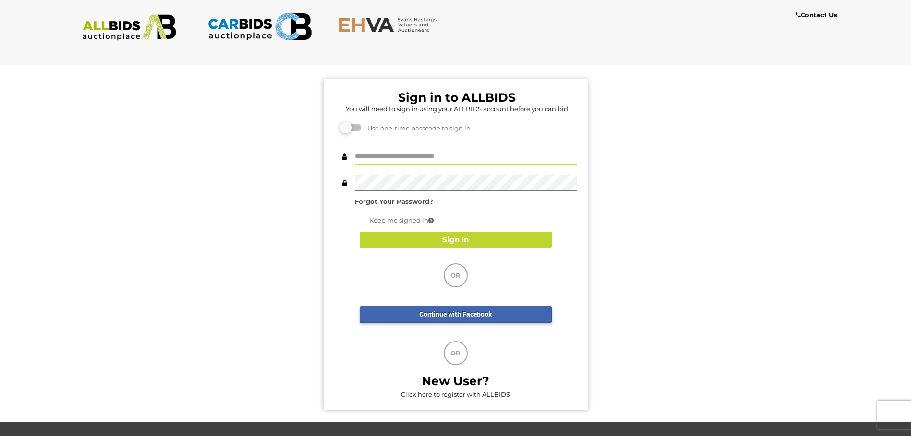
click at [431, 161] on input "text" at bounding box center [466, 156] width 222 height 17
type input "**********"
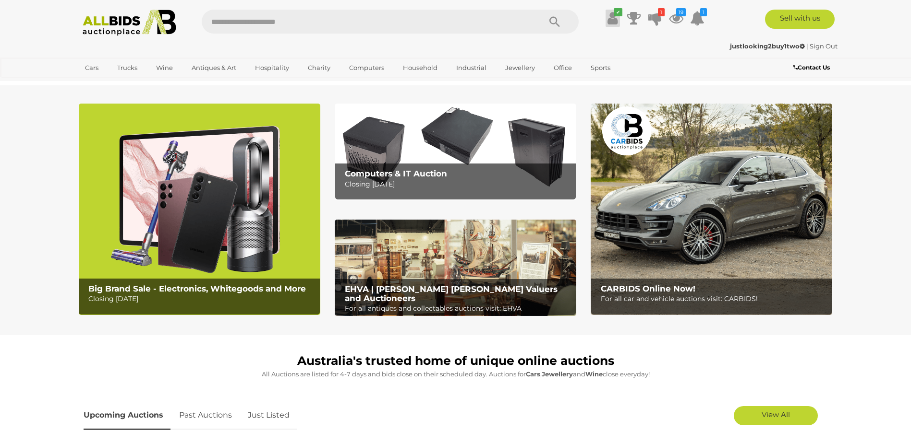
click at [613, 20] on icon at bounding box center [612, 18] width 10 height 17
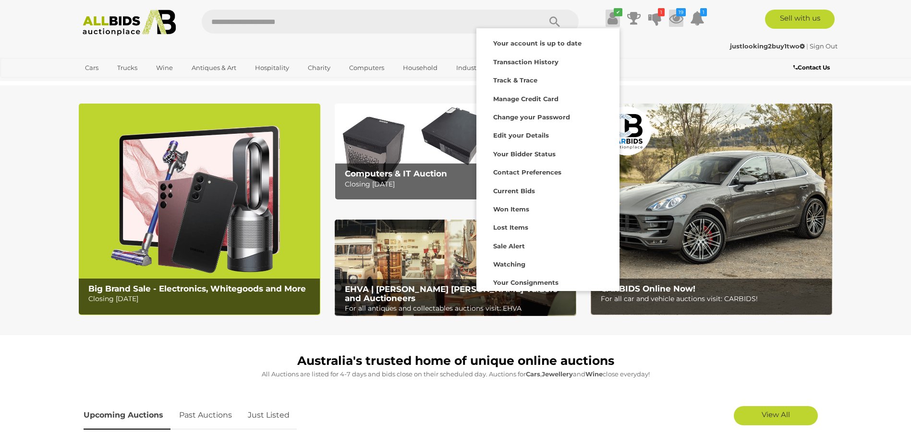
click at [680, 18] on icon at bounding box center [676, 18] width 14 height 17
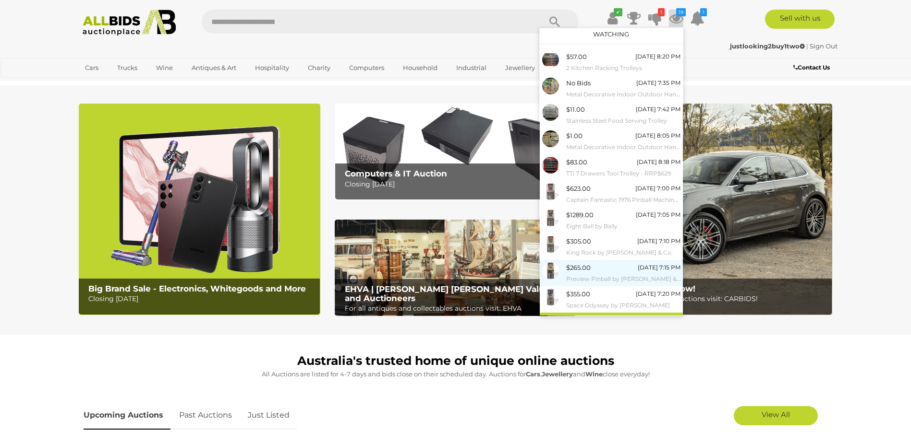
scroll to position [18, 0]
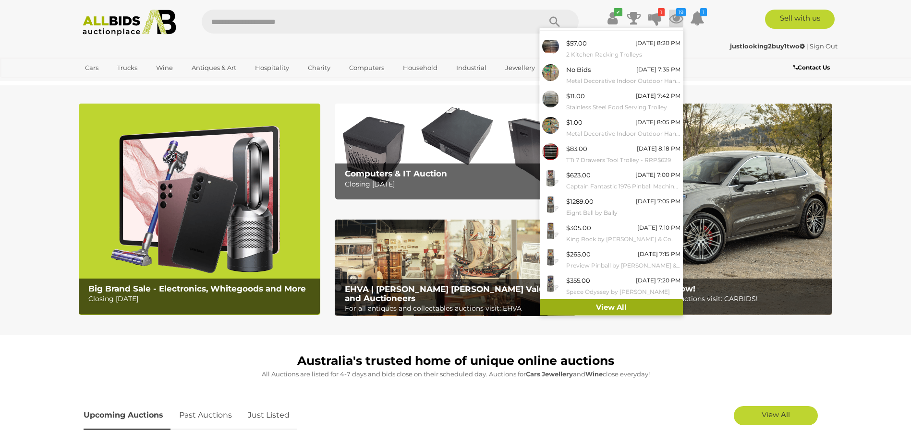
click at [621, 305] on link "View All" at bounding box center [610, 308] width 143 height 17
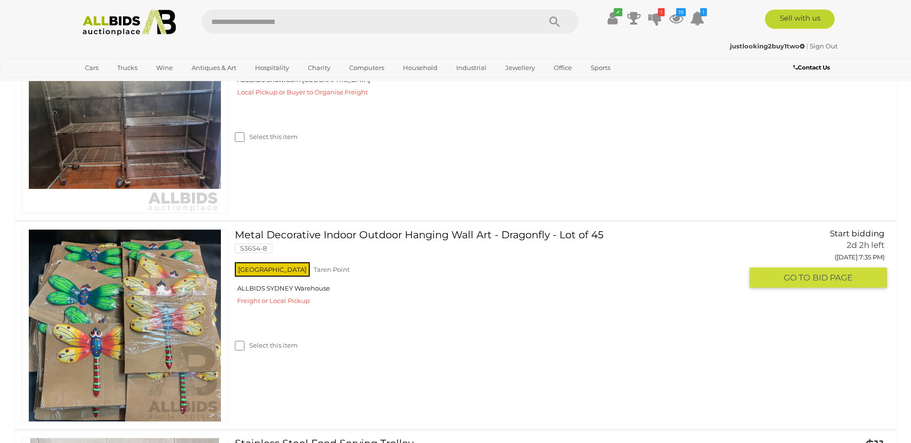
scroll to position [288, 0]
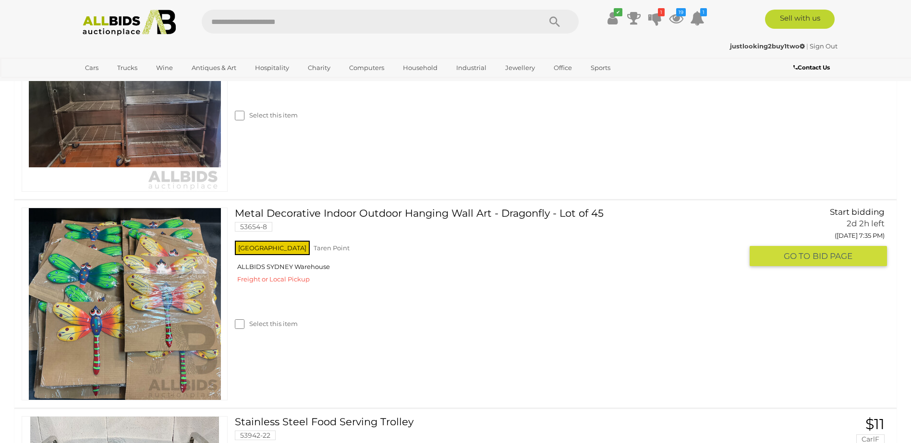
click at [814, 257] on span "BID PAGE" at bounding box center [832, 256] width 40 height 11
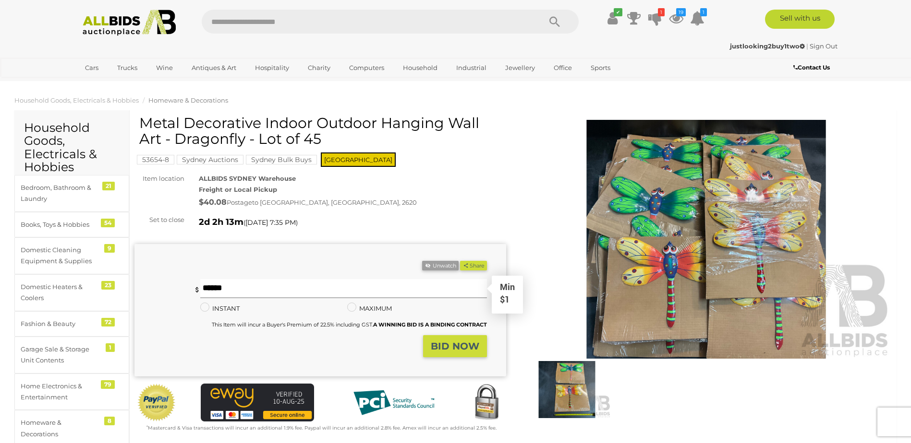
click at [223, 290] on input "text" at bounding box center [343, 288] width 286 height 19
type input "**"
click at [474, 348] on strong "BID NOW" at bounding box center [455, 347] width 48 height 12
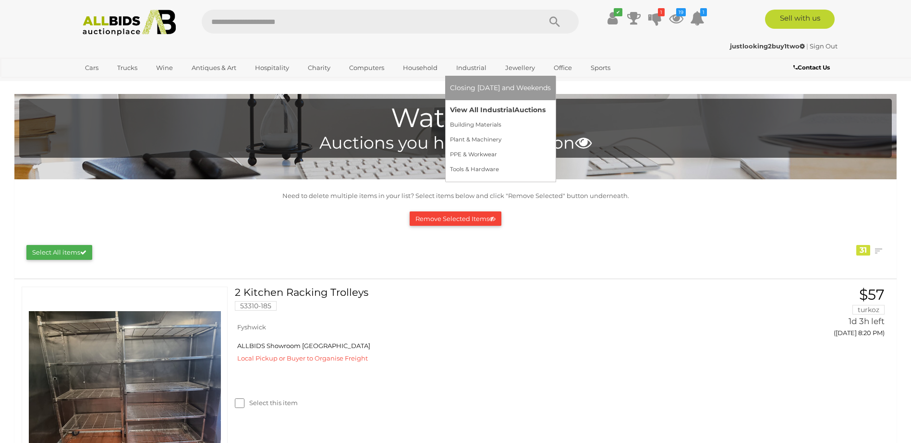
click at [489, 108] on link "View All Industrial Auctions" at bounding box center [500, 110] width 101 height 15
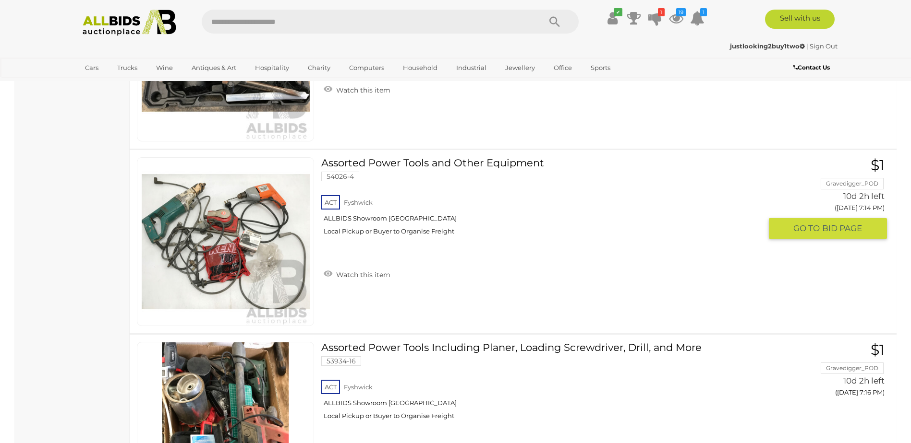
scroll to position [18431, 0]
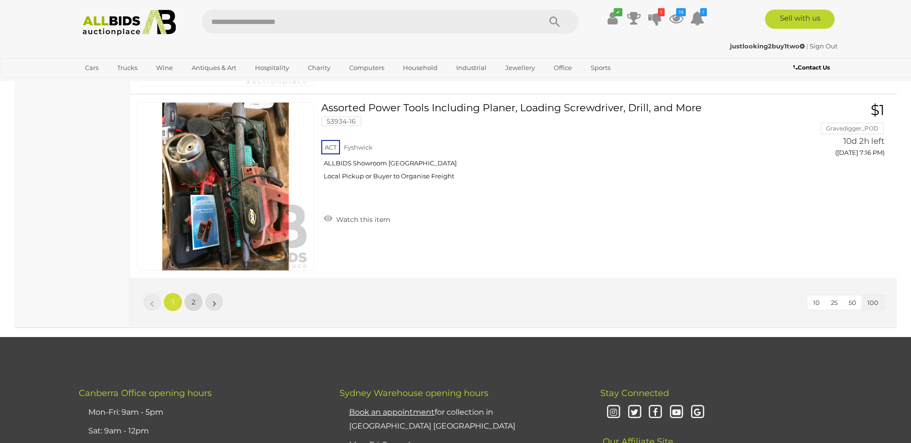
click at [191, 297] on link "2" at bounding box center [193, 302] width 19 height 19
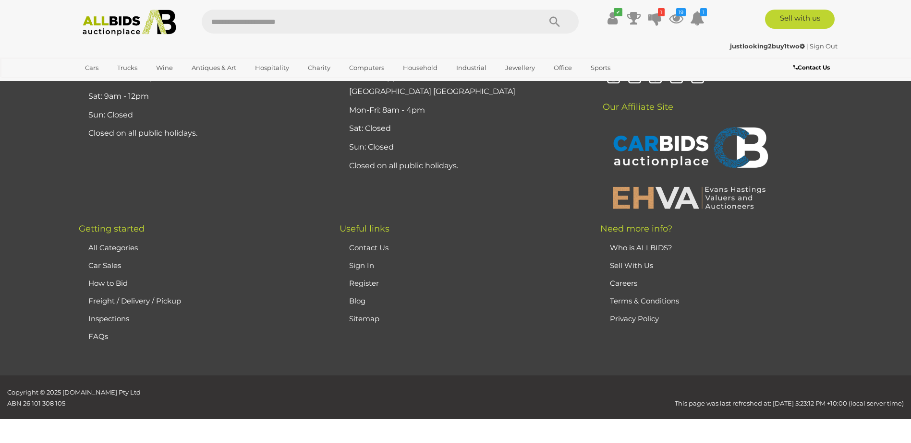
scroll to position [134, 0]
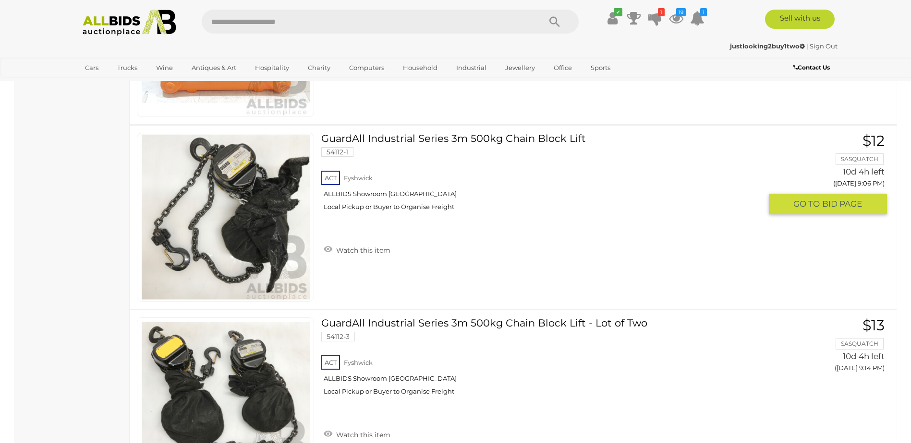
scroll to position [6758, 0]
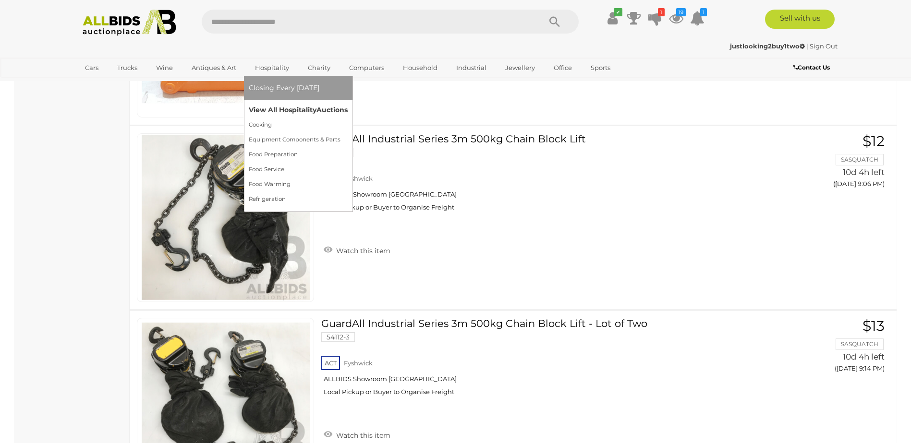
click at [268, 107] on link "View All Hospitality Auctions" at bounding box center [298, 110] width 99 height 15
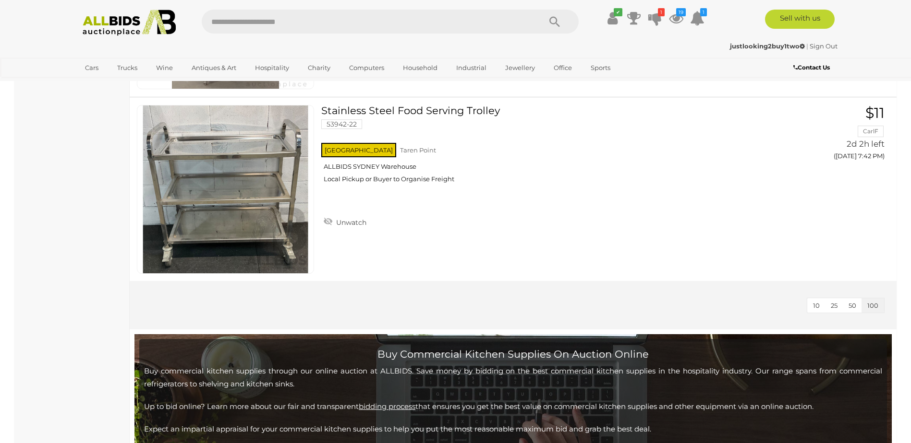
scroll to position [4512, 0]
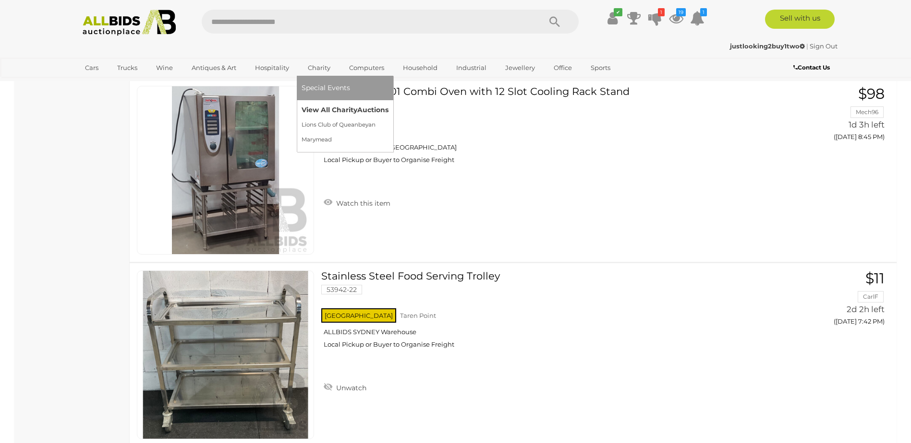
click at [327, 107] on link "View All Charity Auctions" at bounding box center [344, 110] width 87 height 15
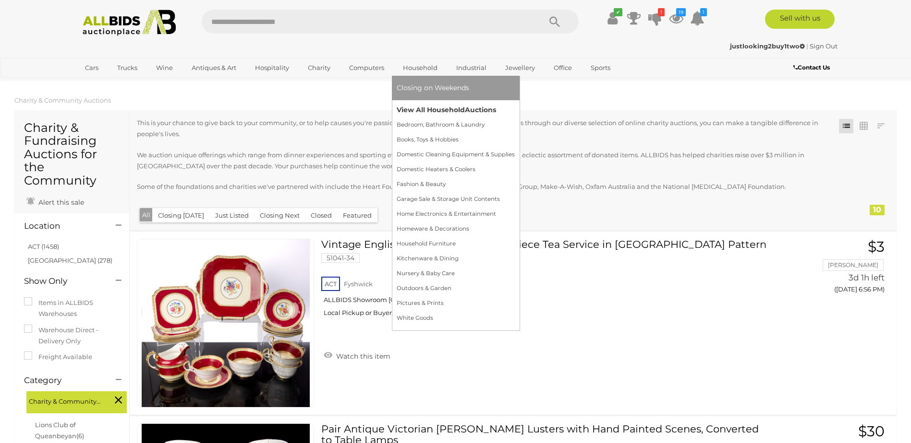
click at [426, 108] on link "View All Household Auctions" at bounding box center [455, 110] width 118 height 15
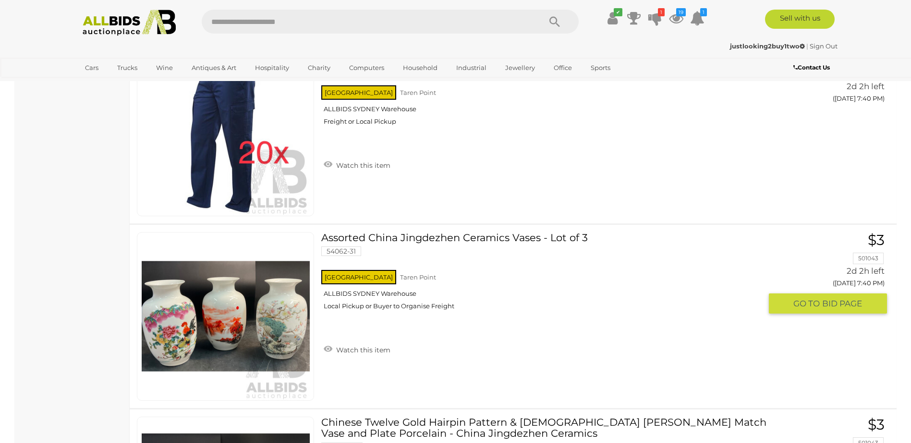
scroll to position [18383, 0]
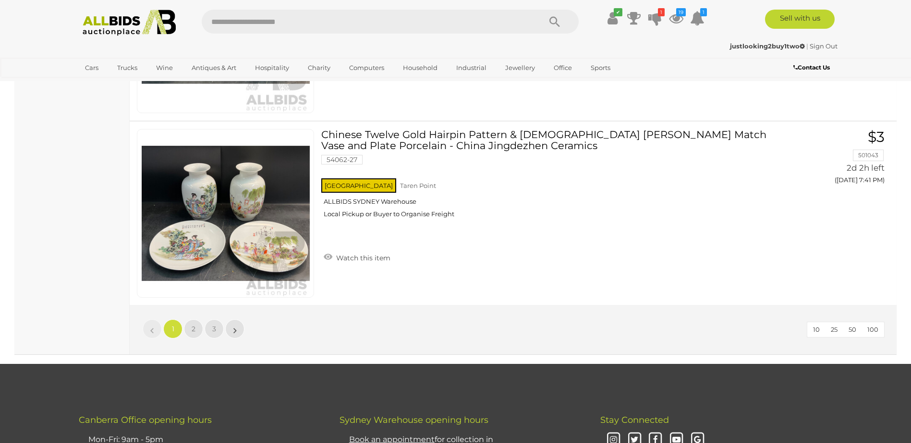
click at [871, 333] on span "100" at bounding box center [872, 330] width 11 height 8
click at [192, 329] on span "2" at bounding box center [194, 329] width 4 height 9
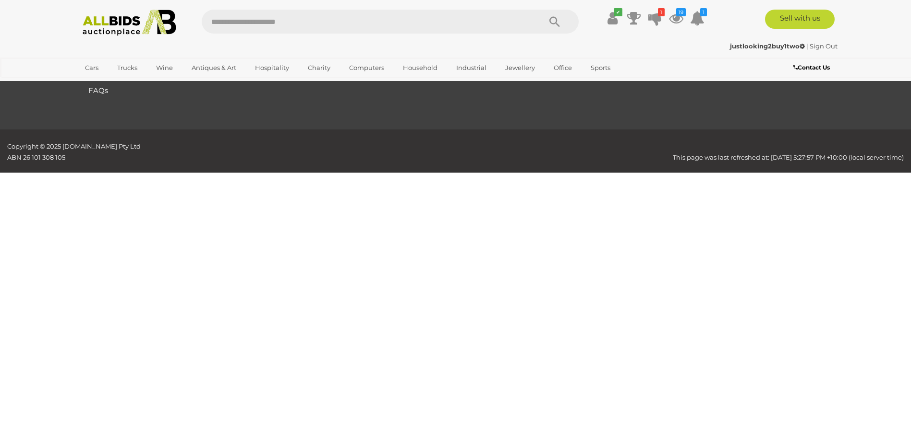
scroll to position [113, 0]
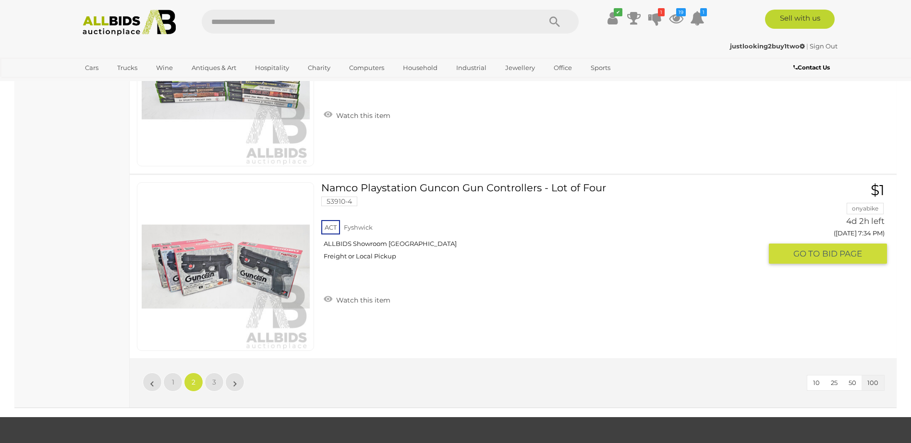
scroll to position [18496, 0]
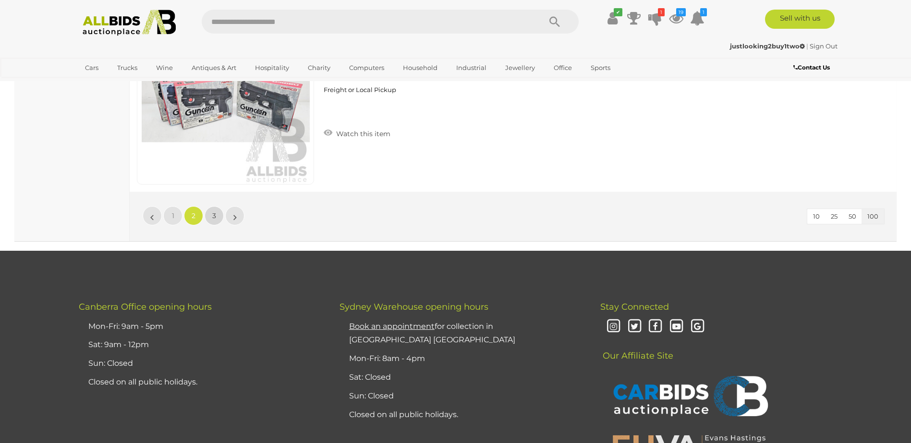
click at [208, 215] on link "3" at bounding box center [213, 215] width 19 height 19
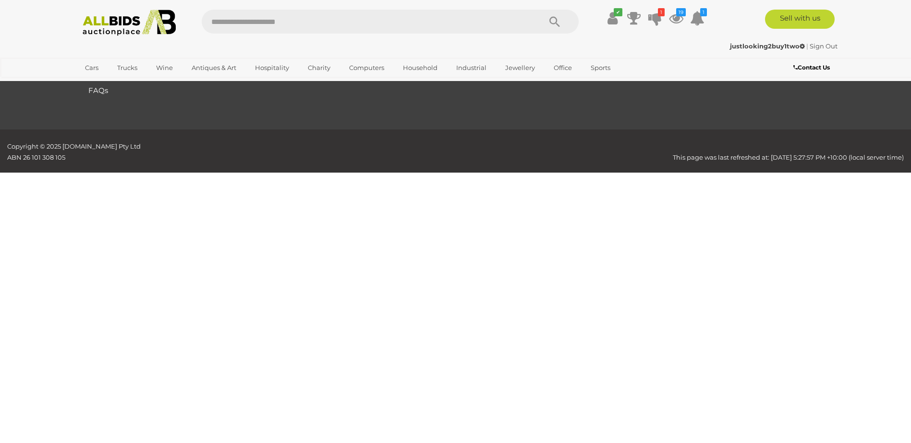
scroll to position [113, 0]
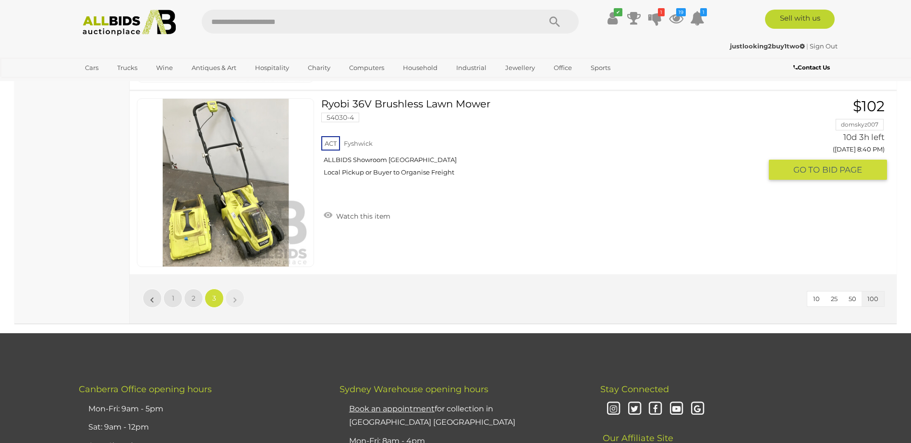
scroll to position [13055, 0]
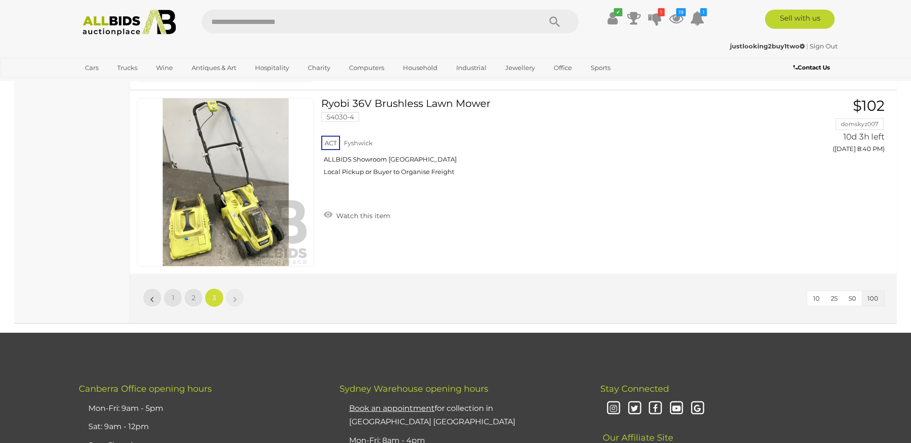
click at [829, 48] on link "Sign Out" at bounding box center [823, 46] width 28 height 8
